Goal: Information Seeking & Learning: Learn about a topic

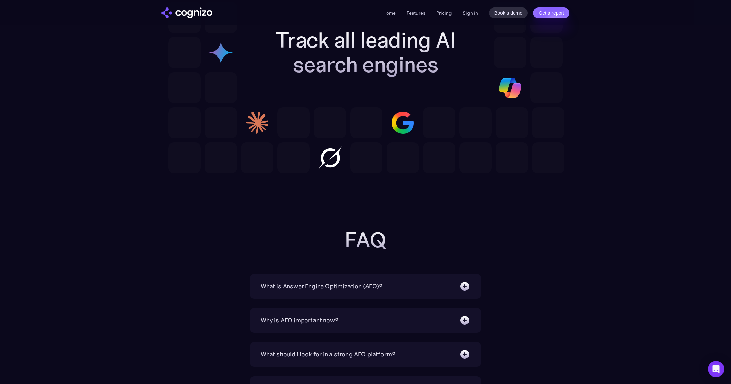
scroll to position [2036, 0]
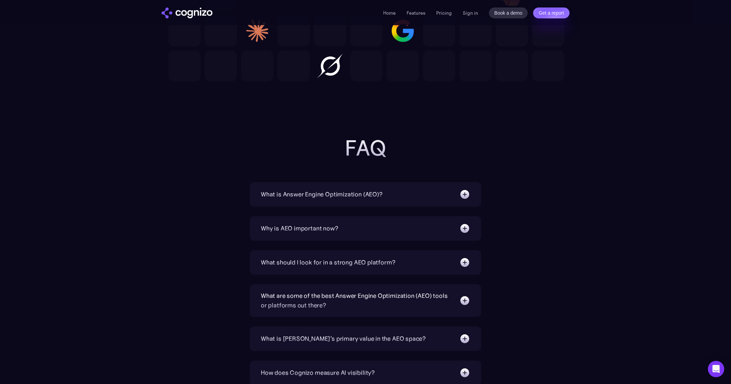
click at [336, 196] on div "What is Answer Engine Optimization (AEO)?" at bounding box center [322, 194] width 122 height 10
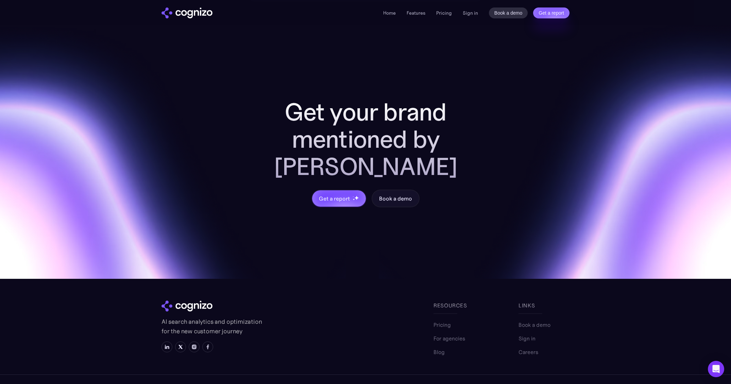
scroll to position [2645, 0]
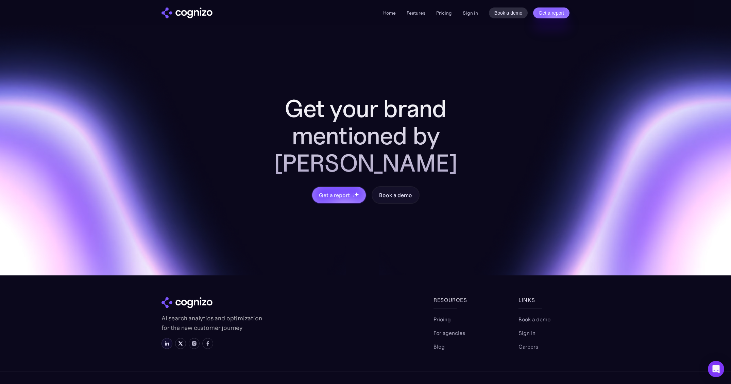
click at [166, 340] on img at bounding box center [166, 342] width 5 height 5
click at [389, 13] on link "Home" at bounding box center [389, 13] width 13 height 6
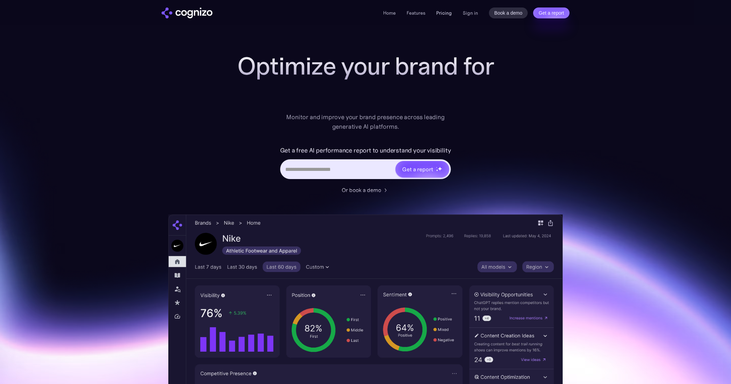
click at [443, 13] on link "Pricing" at bounding box center [444, 13] width 16 height 6
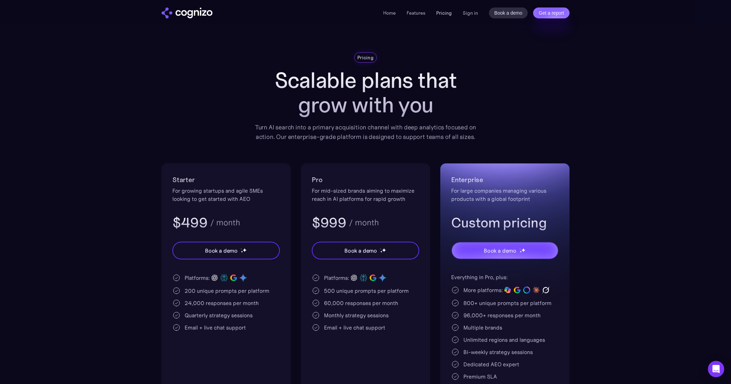
click at [450, 12] on link "Pricing" at bounding box center [444, 13] width 16 height 6
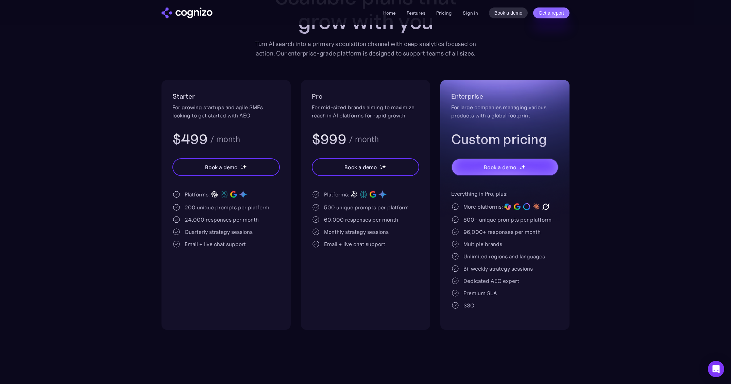
scroll to position [98, 0]
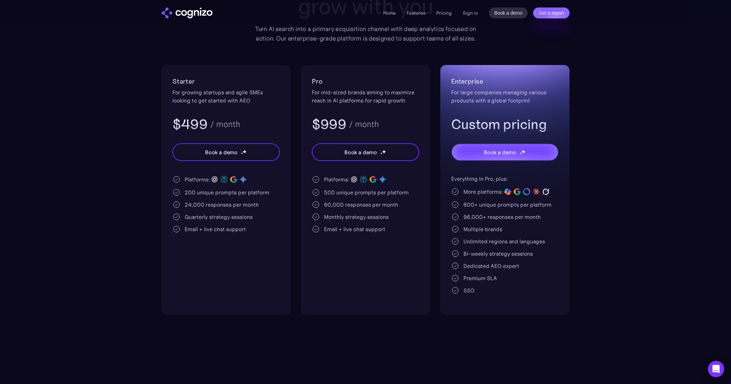
click at [189, 13] on img "home" at bounding box center [187, 12] width 51 height 11
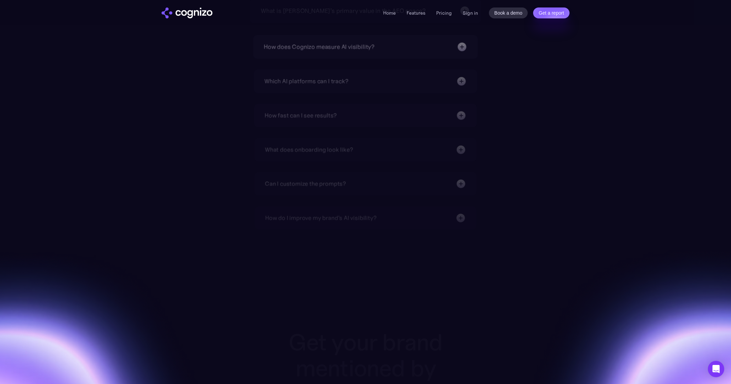
scroll to position [2498, 0]
